Goal: Find specific page/section: Find specific page/section

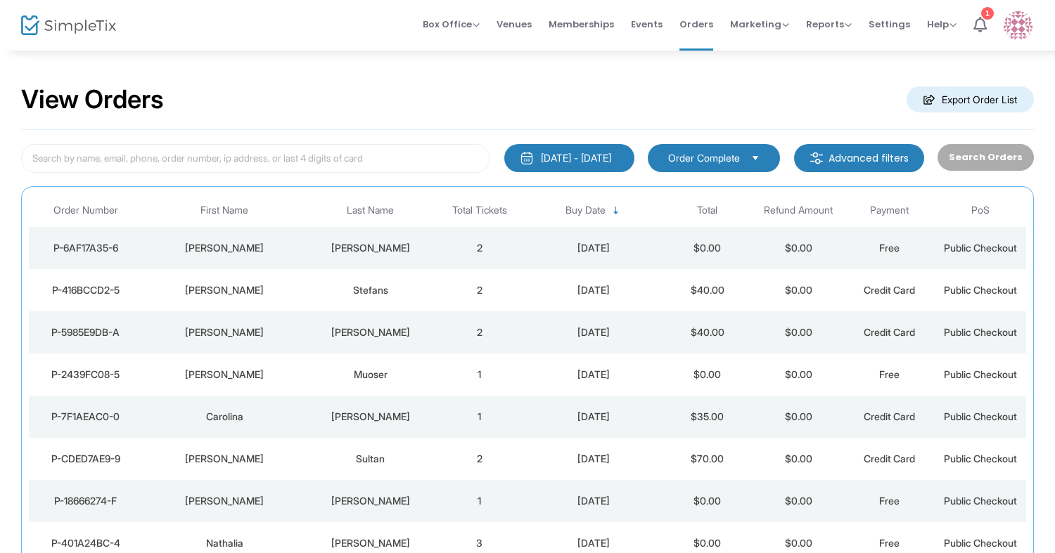
click at [98, 98] on h2 "View Orders" at bounding box center [92, 99] width 143 height 31
click at [135, 98] on h2 "View Orders" at bounding box center [92, 99] width 143 height 31
drag, startPoint x: 158, startPoint y: 101, endPoint x: 18, endPoint y: 101, distance: 139.2
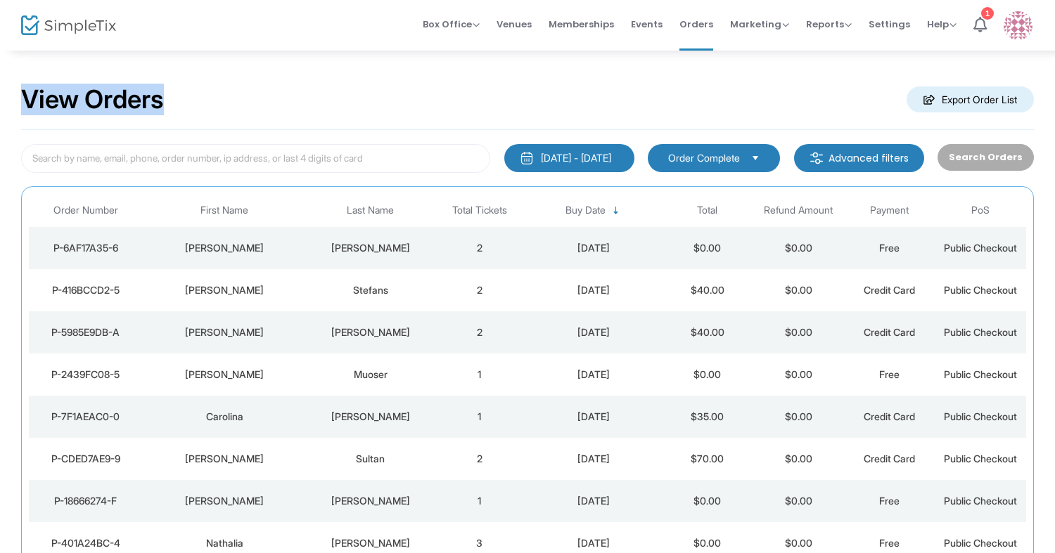
click at [18, 101] on div "View Orders Export Order List 1/1/2000 - 8/13/2025 Last 30 Days Today Yesterday…" at bounding box center [527, 355] width 1055 height 612
click at [201, 86] on div "View Orders Export Order List" at bounding box center [527, 100] width 1013 height 60
